Goal: Find specific page/section: Find specific page/section

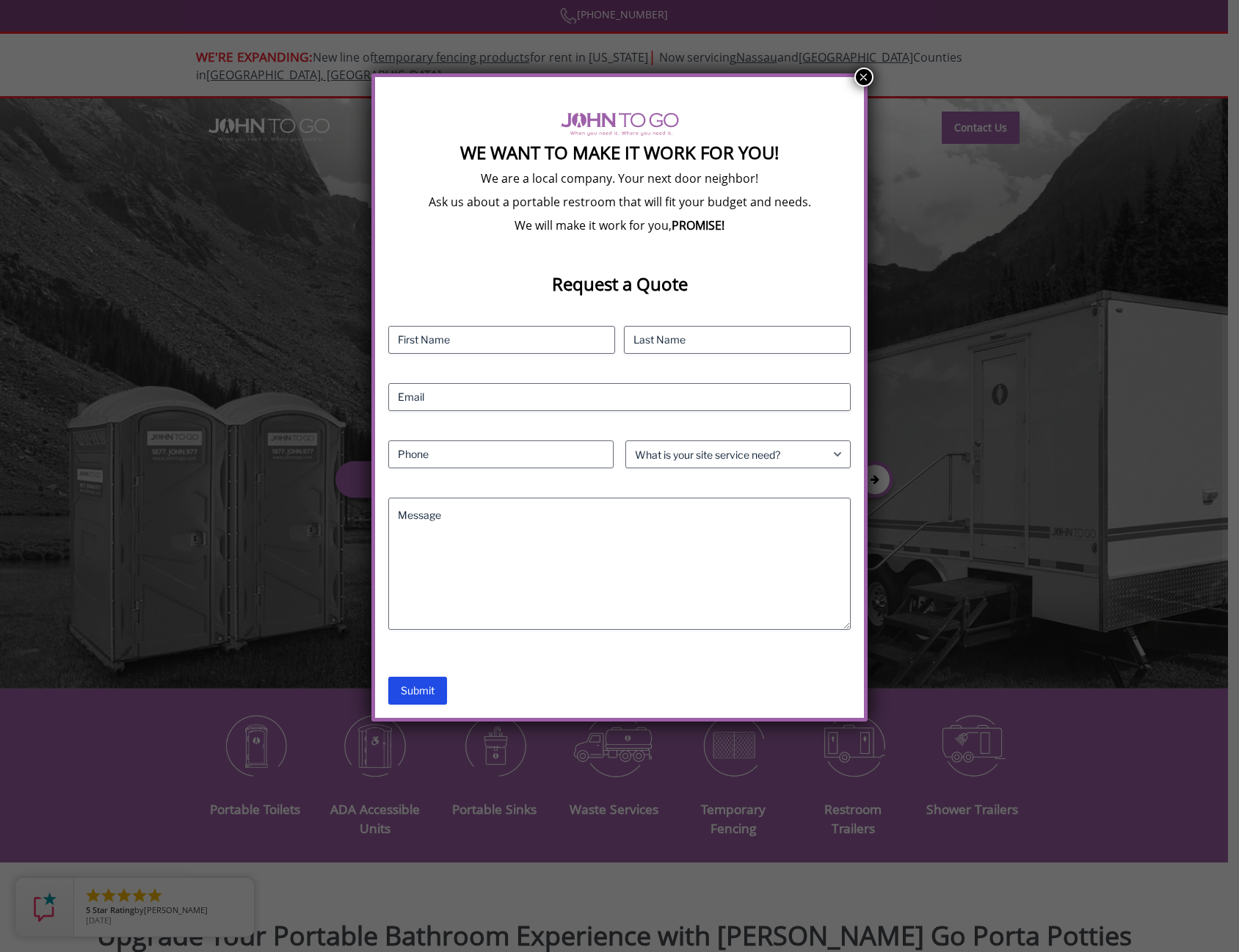
click at [866, 79] on button "×" at bounding box center [864, 77] width 19 height 19
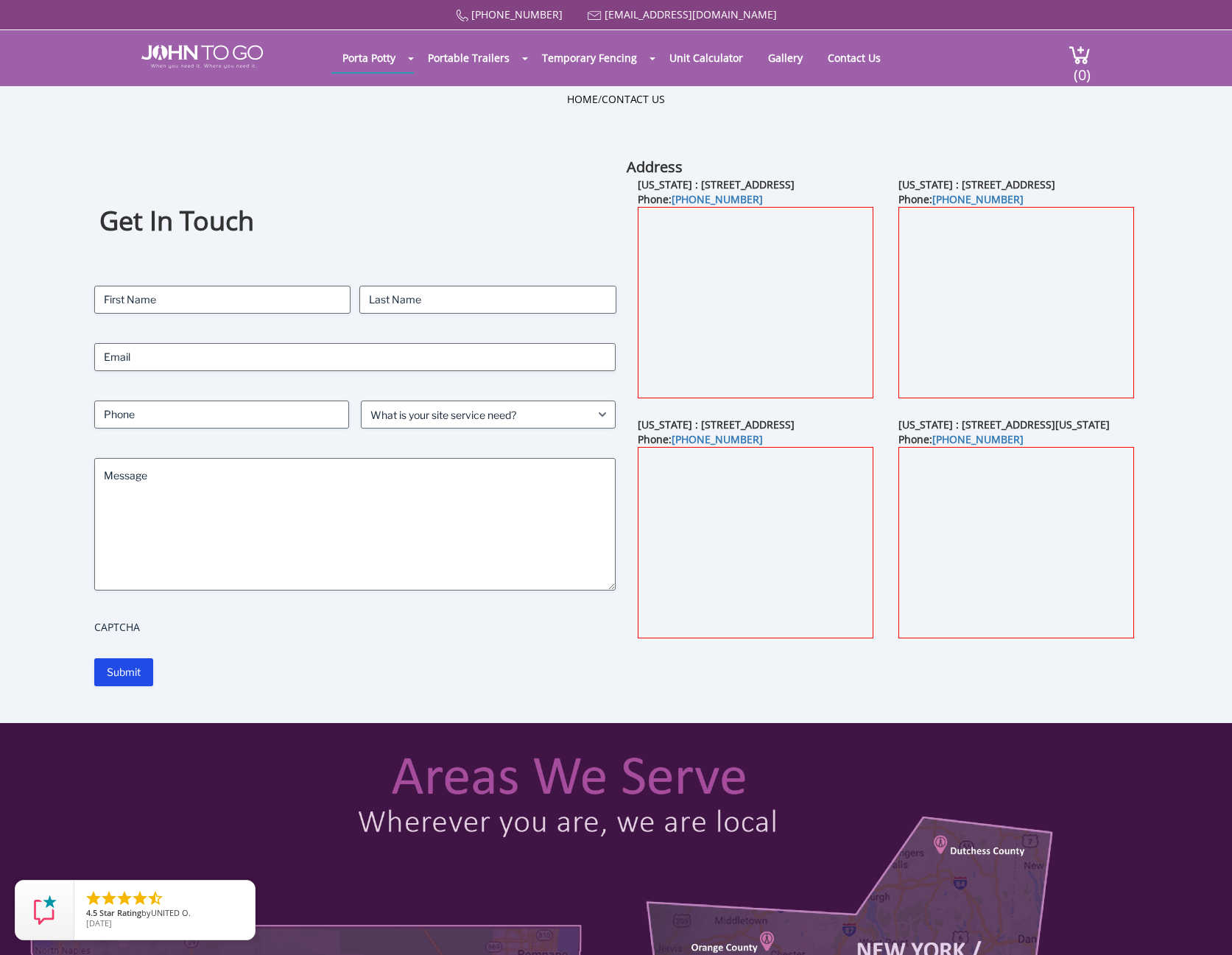
click at [413, 706] on div "Get In Touch Contact Name (Required) First Last Email (Required) Phone (Require…" at bounding box center [616, 439] width 1109 height 566
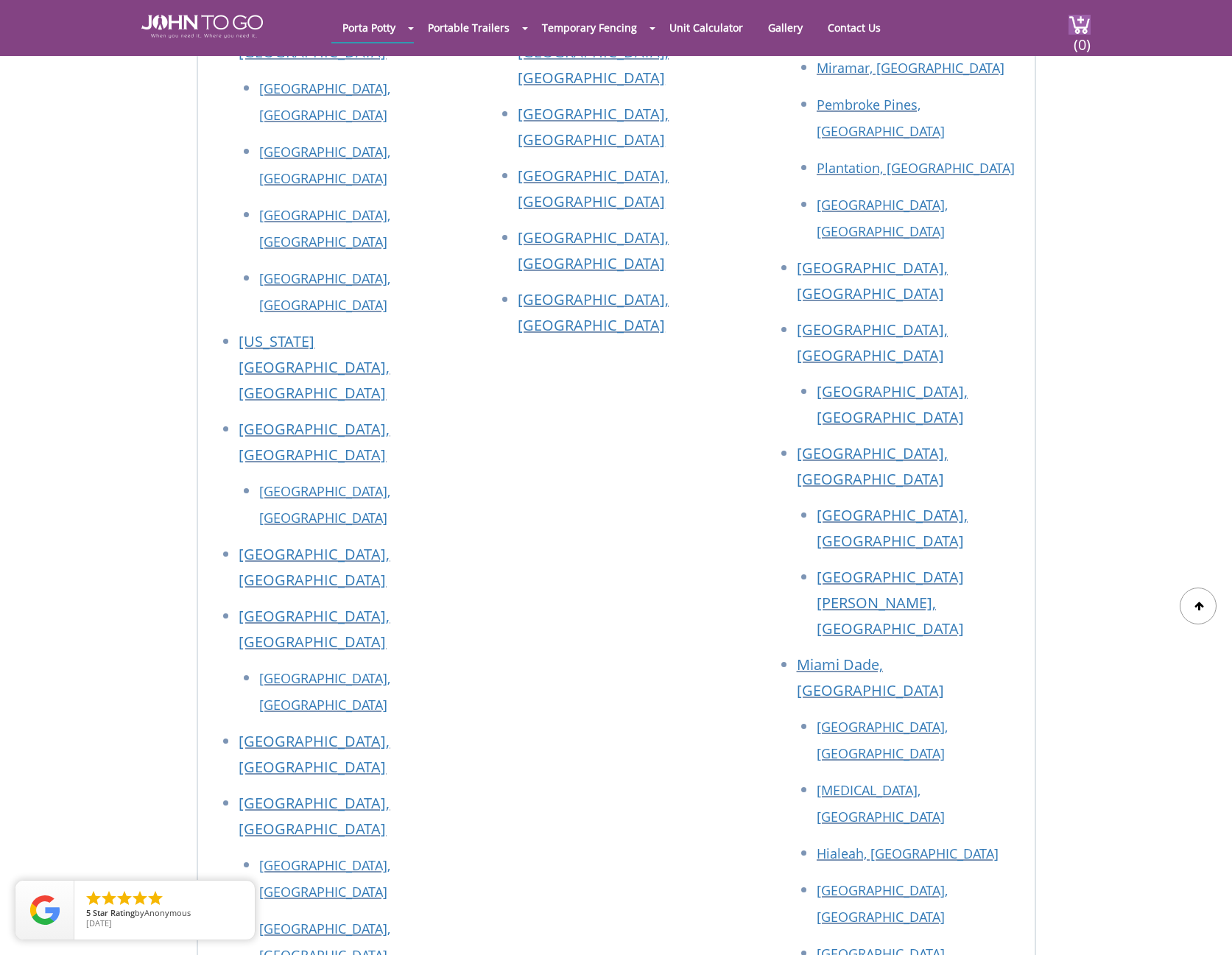
scroll to position [1767, 0]
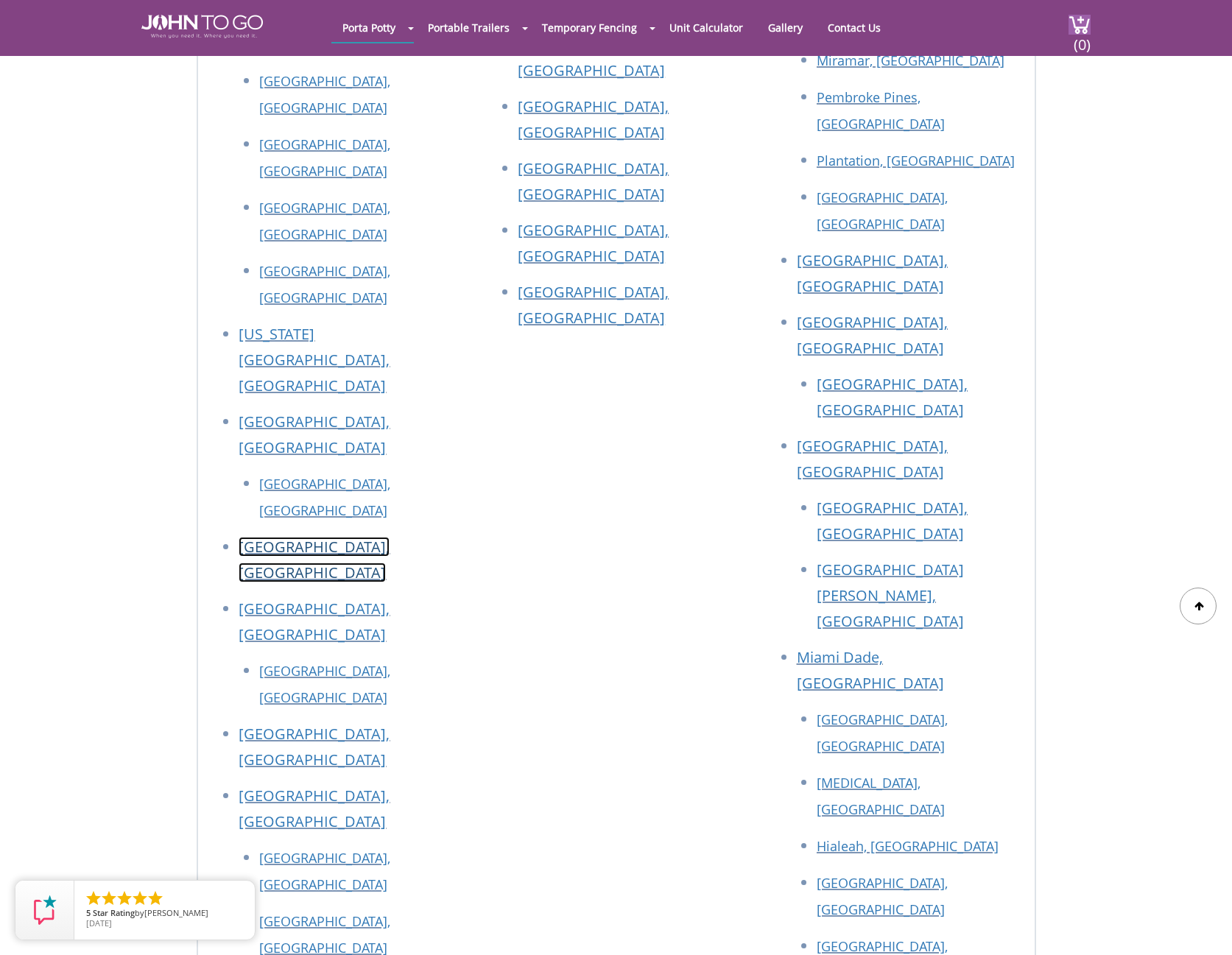
click at [296, 537] on link "[GEOGRAPHIC_DATA], [GEOGRAPHIC_DATA]" at bounding box center [314, 559] width 151 height 46
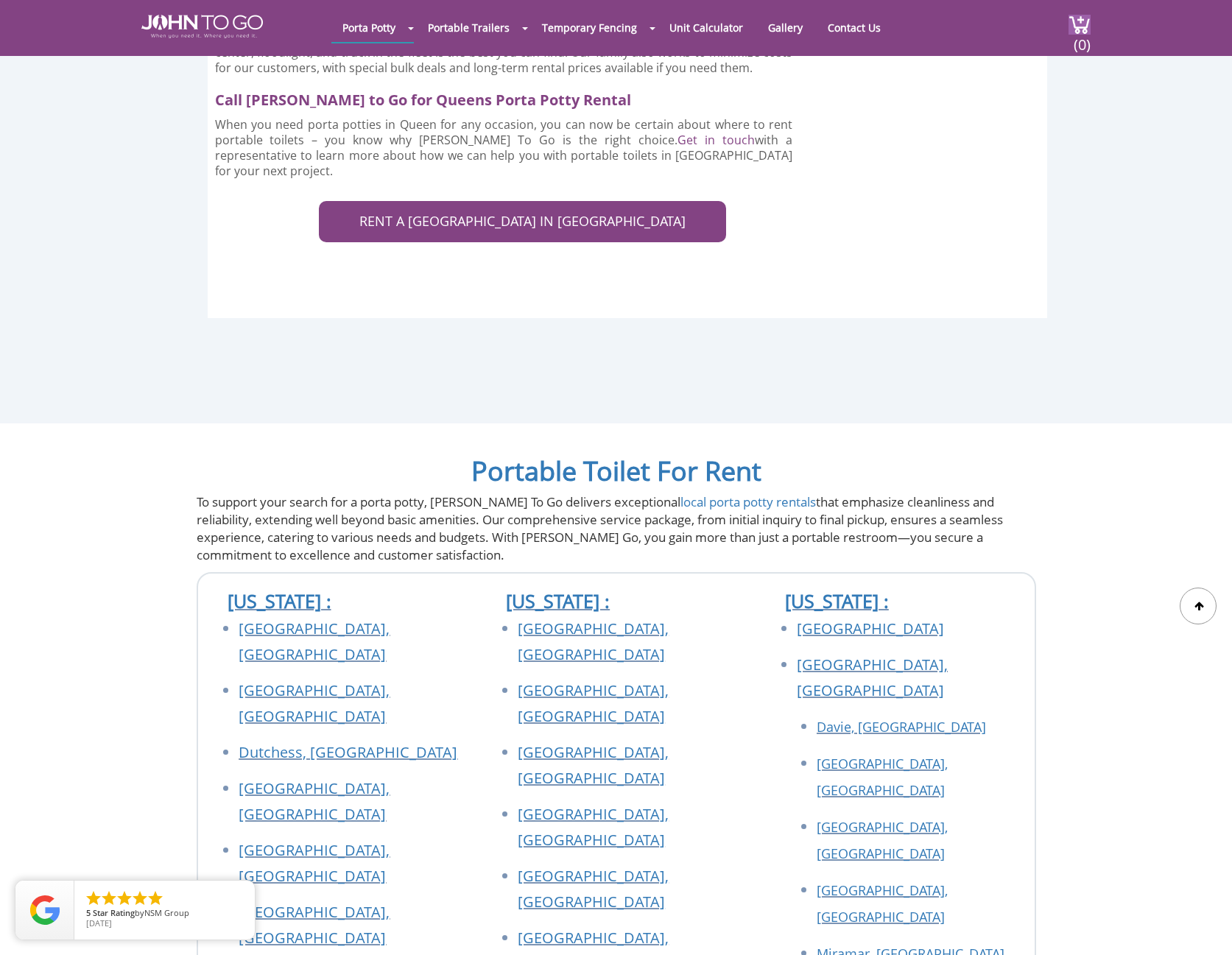
scroll to position [2798, 0]
